Goal: Browse casually: Explore the website without a specific task or goal

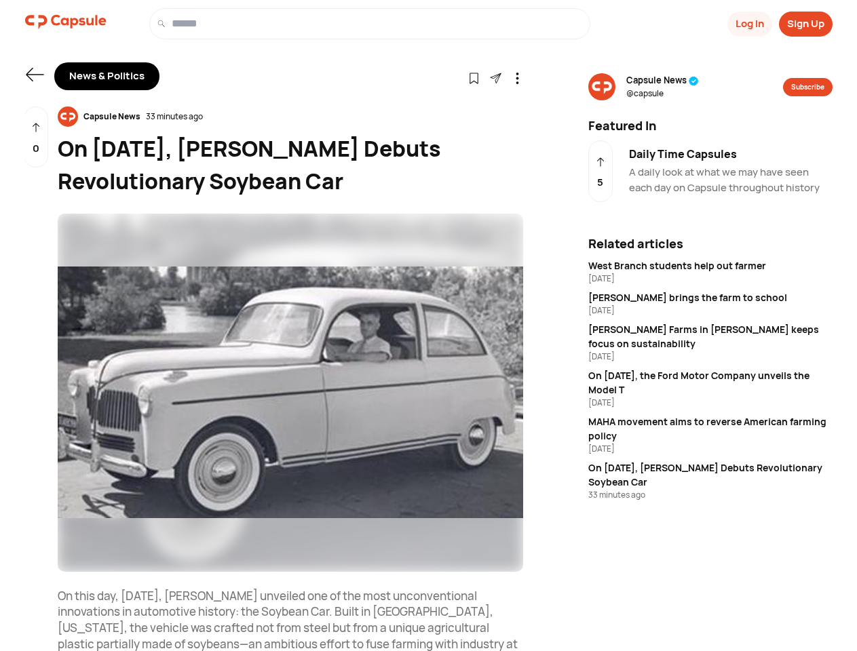
click at [748, 24] on button "Log In" at bounding box center [749, 24] width 45 height 25
click at [805, 24] on button "Sign Up" at bounding box center [806, 24] width 54 height 25
click at [35, 75] on icon at bounding box center [35, 75] width 18 height 14
click at [473, 77] on icon at bounding box center [474, 79] width 12 height 12
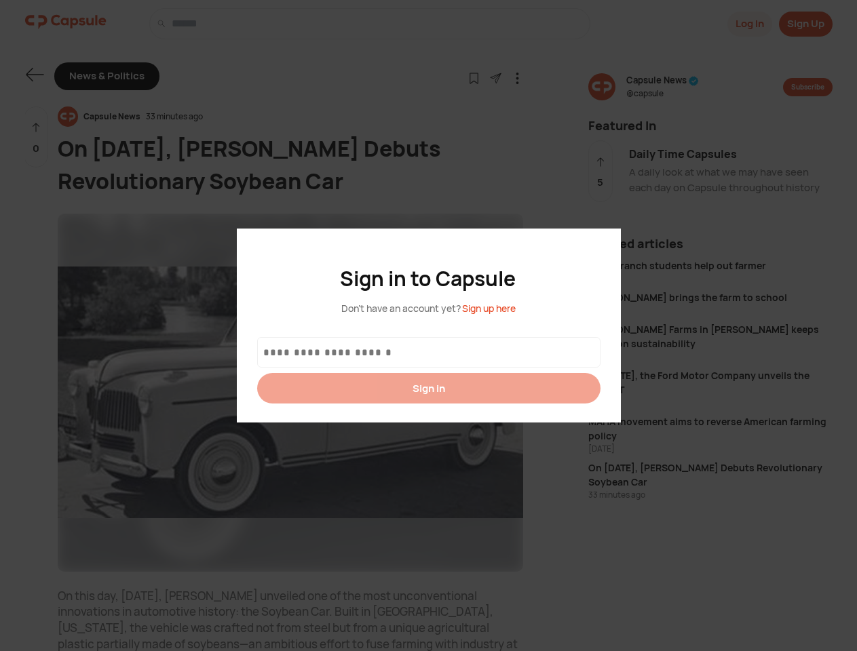
click at [495, 77] on div at bounding box center [428, 325] width 857 height 651
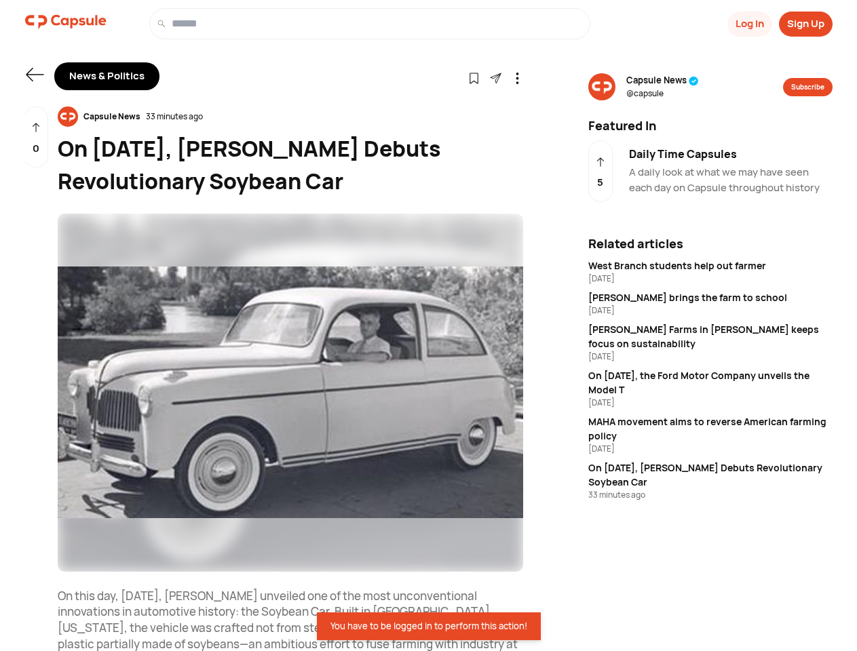
click at [517, 77] on icon at bounding box center [517, 79] width 12 height 12
click at [290, 117] on div "Capsule News 33 minutes ago" at bounding box center [290, 116] width 465 height 20
click at [290, 393] on img at bounding box center [290, 393] width 465 height 358
click at [36, 137] on div "0" at bounding box center [36, 137] width 24 height 62
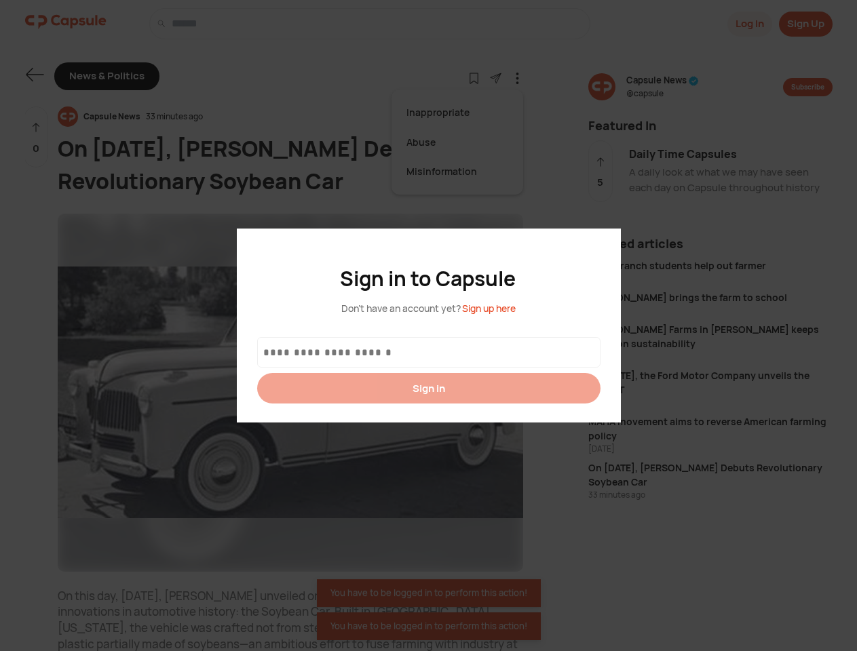
click at [662, 87] on div at bounding box center [428, 325] width 857 height 651
